Goal: Information Seeking & Learning: Compare options

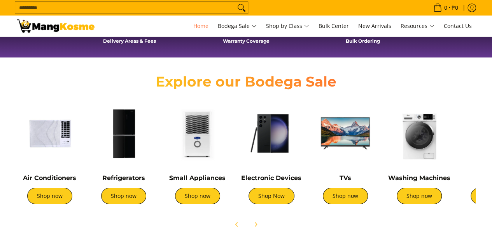
scroll to position [272, 0]
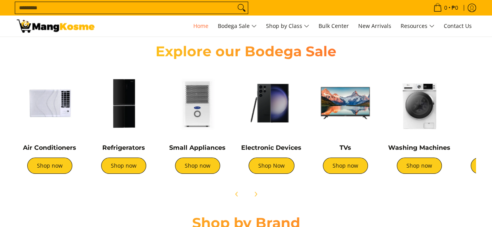
click at [125, 114] on img at bounding box center [124, 103] width 66 height 66
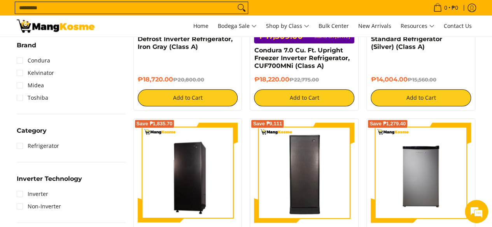
scroll to position [311, 0]
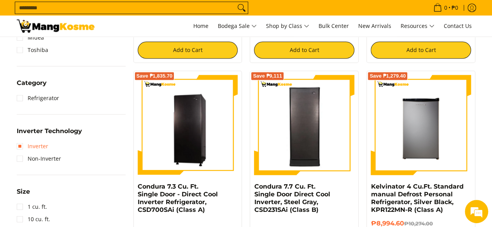
click at [19, 147] on link "Inverter" at bounding box center [32, 146] width 31 height 12
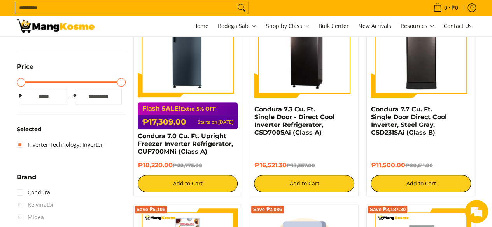
scroll to position [179, 0]
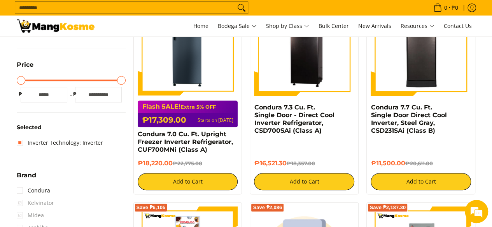
click at [94, 95] on input "*****" at bounding box center [98, 95] width 47 height 16
type input "****"
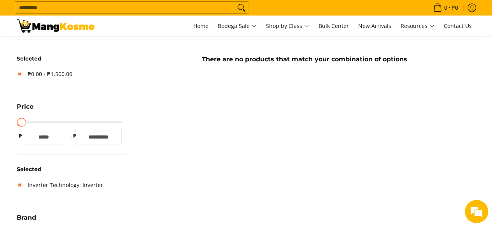
scroll to position [101, 0]
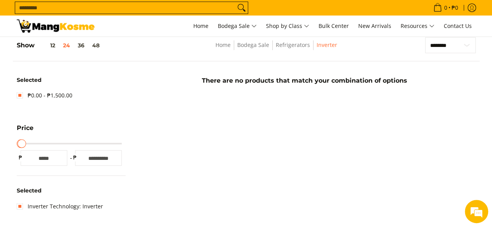
click at [113, 163] on input "****" at bounding box center [98, 158] width 47 height 16
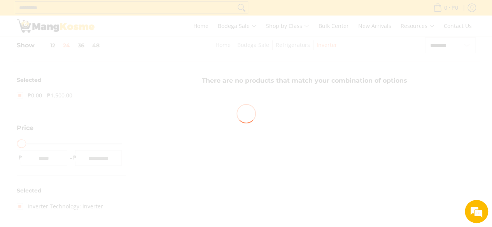
type input "*****"
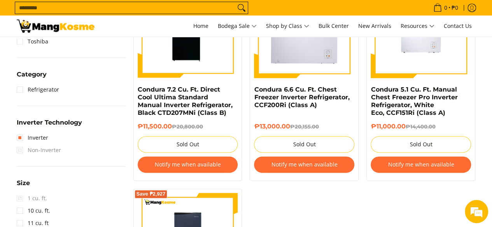
scroll to position [335, 0]
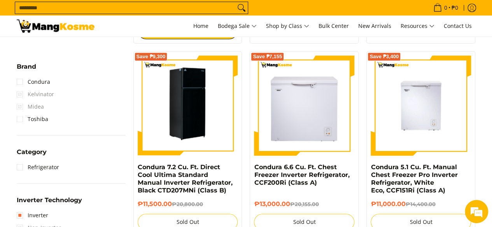
click at [185, 113] on img at bounding box center [188, 106] width 100 height 100
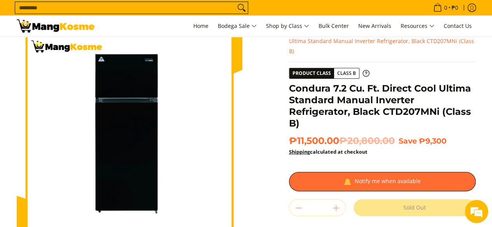
scroll to position [39, 0]
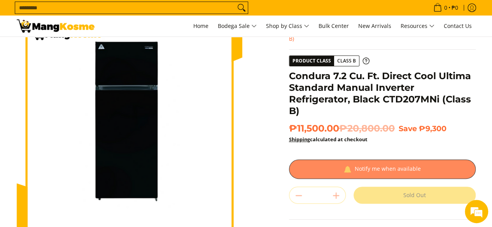
click at [376, 161] on div at bounding box center [382, 169] width 187 height 19
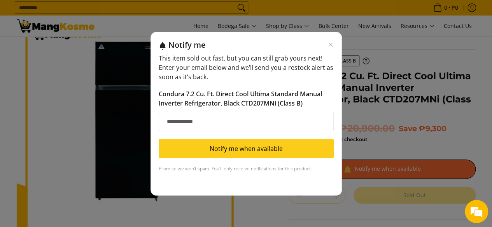
click at [184, 122] on input "Email address" at bounding box center [246, 121] width 175 height 19
click at [328, 42] on icon "Close modal" at bounding box center [330, 45] width 6 height 6
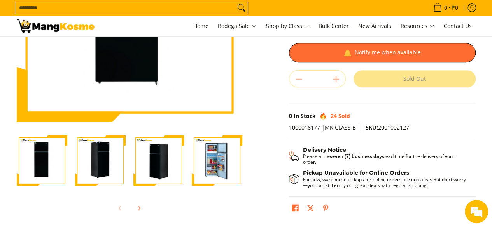
scroll to position [0, 0]
click at [204, 164] on img "Condura 7.2 Cu. Ft. Direct Cool Ultima Standard Manual Inverter Refrigerator, B…" at bounding box center [217, 161] width 51 height 51
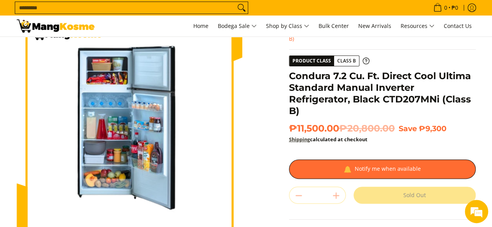
scroll to position [117, 0]
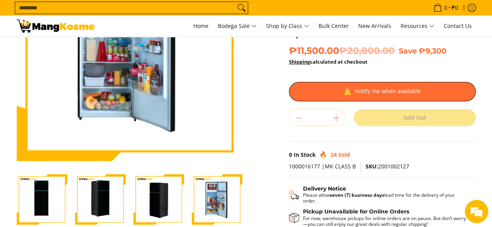
click at [175, 196] on img "Condura 7.2 Cu. Ft. Direct Cool Ultima Standard Manual Inverter Refrigerator, B…" at bounding box center [158, 200] width 51 height 51
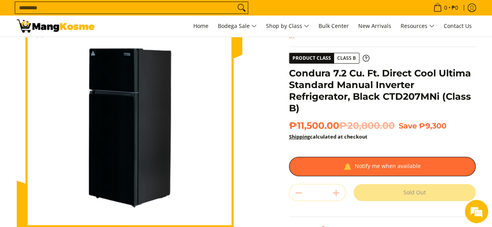
scroll to position [39, 0]
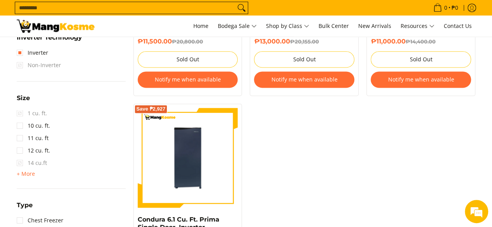
scroll to position [568, 0]
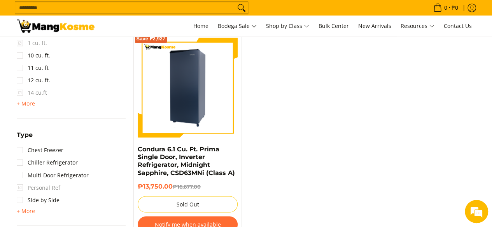
click at [174, 59] on img at bounding box center [188, 88] width 100 height 100
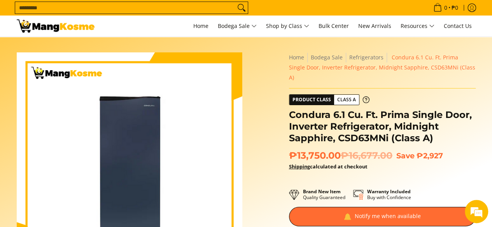
drag, startPoint x: 0, startPoint y: 0, endPoint x: 143, endPoint y: 41, distance: 148.8
click at [143, 41] on section "Skip to Main Content Enable zoom Disable zoom Enable zoom Disable zoom Enable z…" at bounding box center [246, 218] width 492 height 362
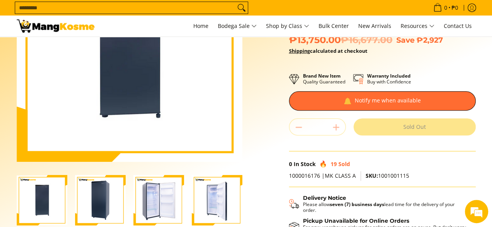
scroll to position [117, 0]
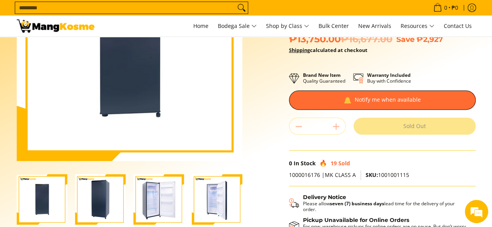
click at [163, 179] on img "Condura 6.1 Cu. Ft. Prima Single Door, Inverter Refrigerator, Midnight Sapphire…" at bounding box center [158, 200] width 51 height 51
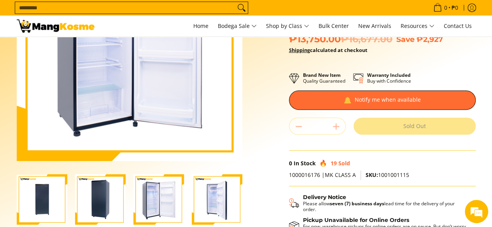
click at [215, 199] on img "Condura 6.1 Cu. Ft. Prima Single Door, Inverter Refrigerator, Midnight Sapphire…" at bounding box center [217, 200] width 51 height 51
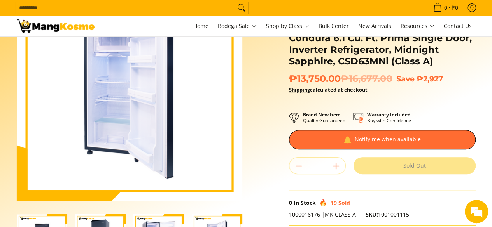
scroll to position [39, 0]
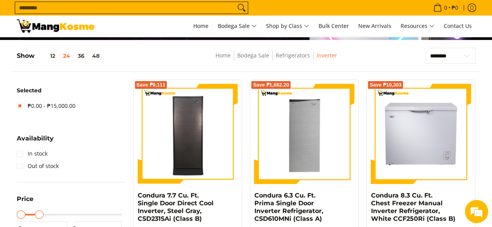
scroll to position [78, 0]
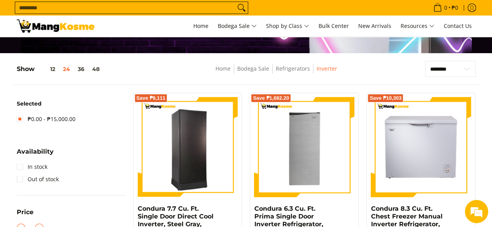
click at [193, 143] on img at bounding box center [188, 147] width 100 height 98
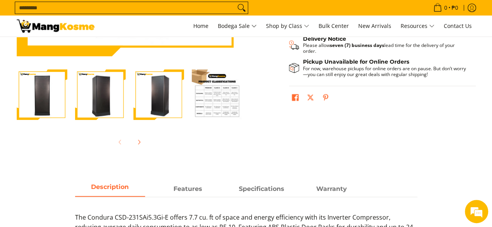
scroll to position [233, 0]
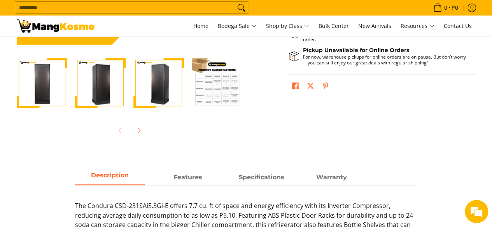
click at [93, 100] on img "Condura 7.7 Cu. Ft. Single Door Direct Cool Inverter, Steel Gray, CSD231SAi (Cl…" at bounding box center [100, 83] width 51 height 49
click at [158, 85] on img "Condura 7.7 Cu. Ft. Single Door Direct Cool Inverter, Steel Gray, CSD231SAi (Cl…" at bounding box center [158, 83] width 51 height 49
click at [140, 130] on icon "Next" at bounding box center [139, 131] width 6 height 6
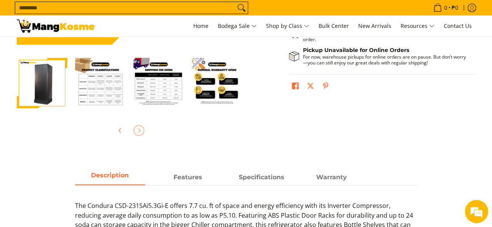
click at [140, 130] on div at bounding box center [130, 130] width 226 height 17
click at [121, 132] on icon "Previous" at bounding box center [120, 131] width 6 height 6
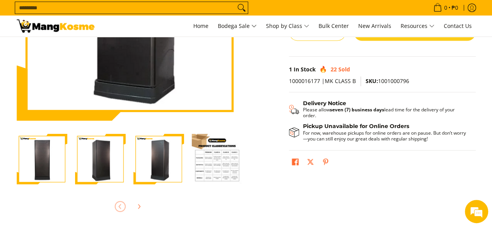
scroll to position [156, 0]
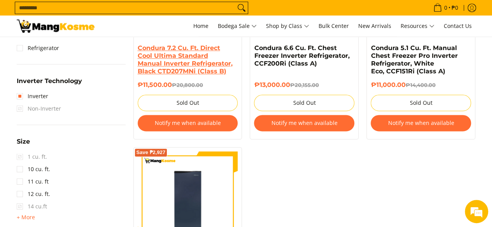
scroll to position [467, 0]
